Goal: Task Accomplishment & Management: Manage account settings

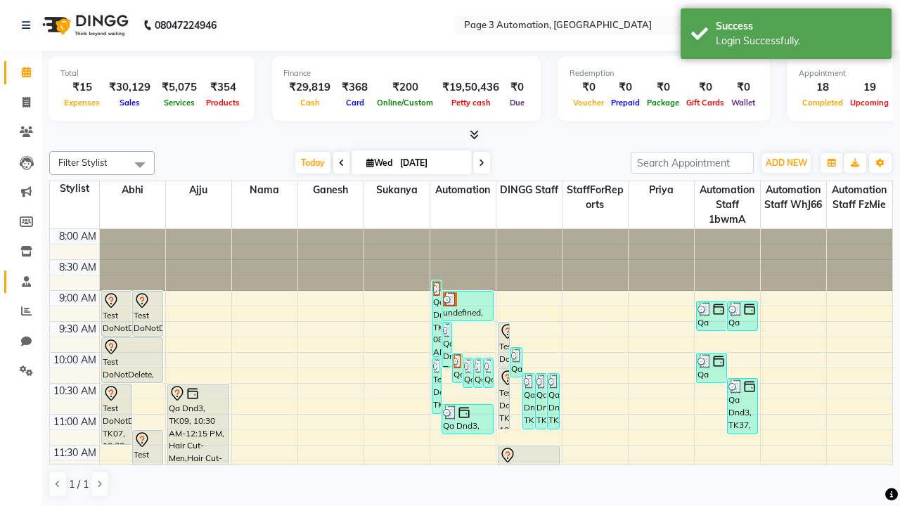
click at [21, 281] on span at bounding box center [26, 282] width 25 height 16
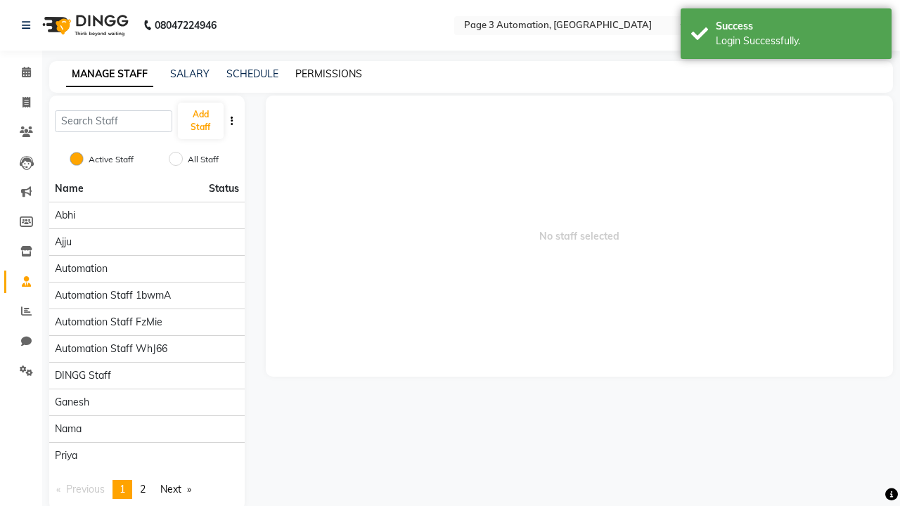
click at [328, 74] on link "PERMISSIONS" at bounding box center [328, 74] width 67 height 13
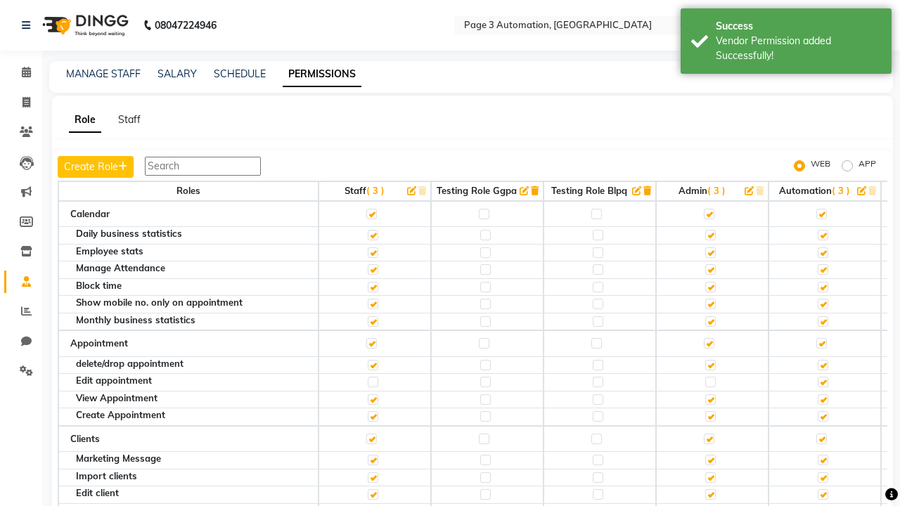
scroll to position [1367, 0]
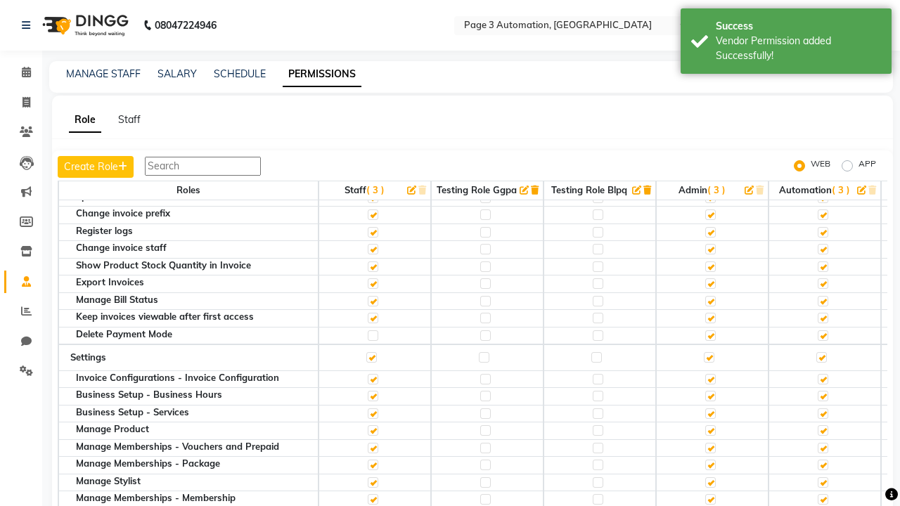
scroll to position [14, 0]
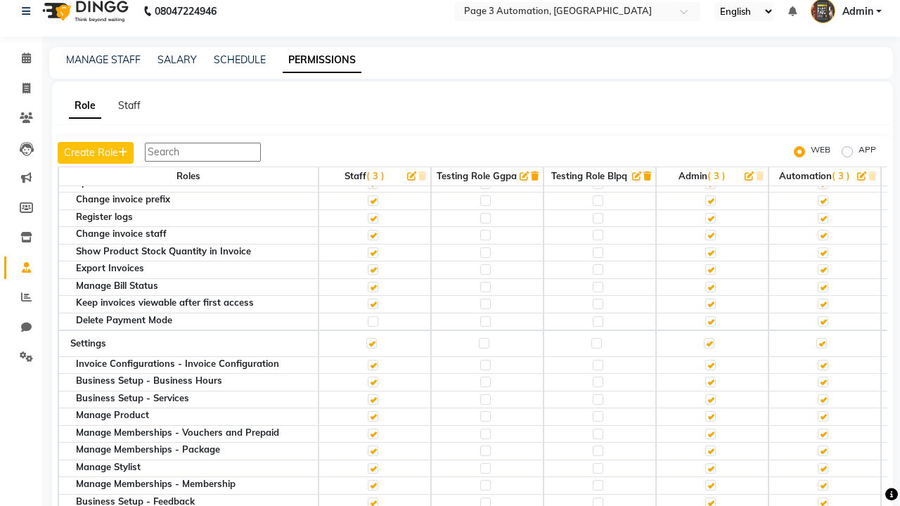
click at [846, 11] on span "Admin" at bounding box center [858, 11] width 31 height 15
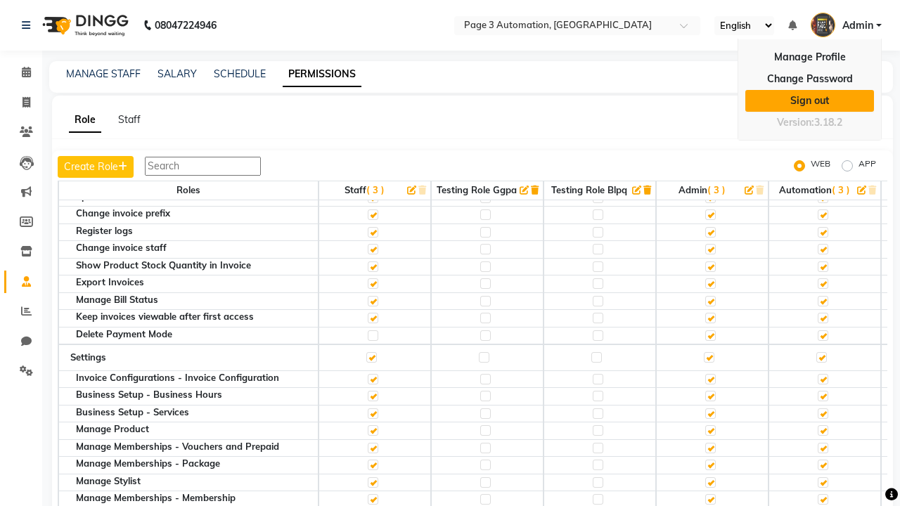
click at [810, 101] on link "Sign out" at bounding box center [810, 101] width 129 height 22
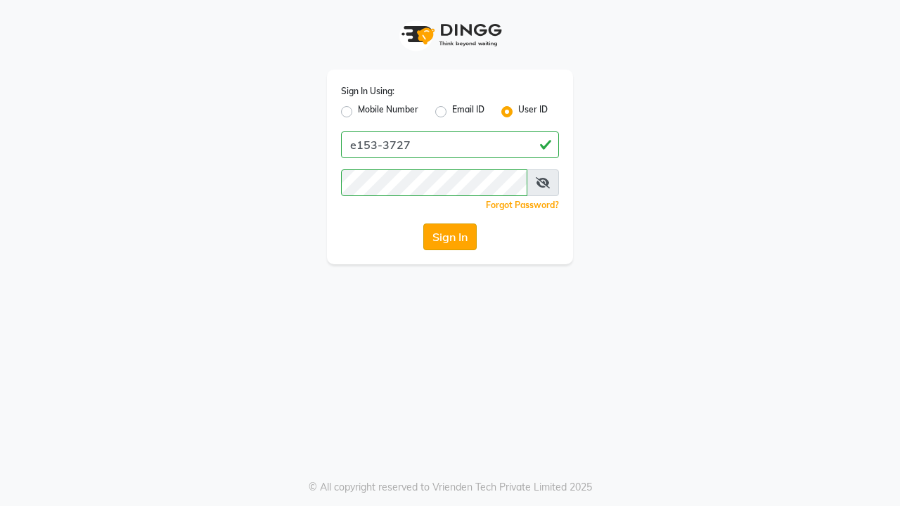
click at [450, 237] on button "Sign In" at bounding box center [449, 237] width 53 height 27
